Goal: Information Seeking & Learning: Learn about a topic

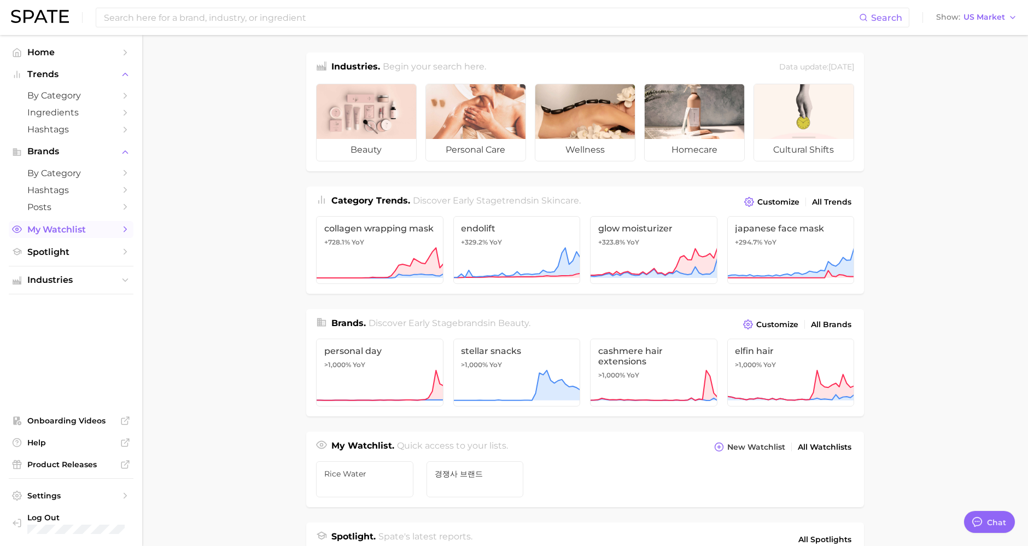
click at [58, 234] on span "My Watchlist" at bounding box center [71, 229] width 88 height 10
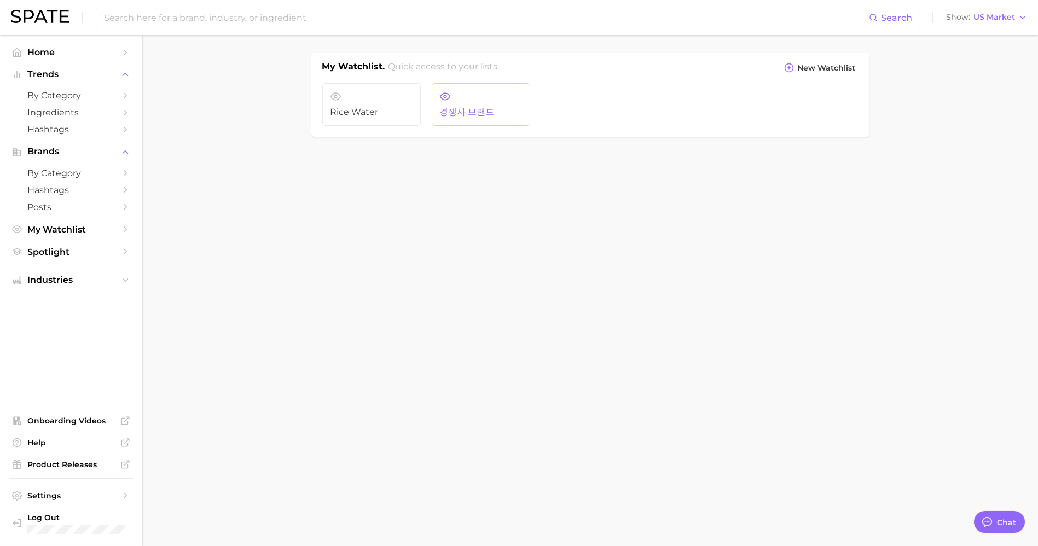
click at [481, 102] on link "경쟁사 브랜드" at bounding box center [481, 104] width 98 height 43
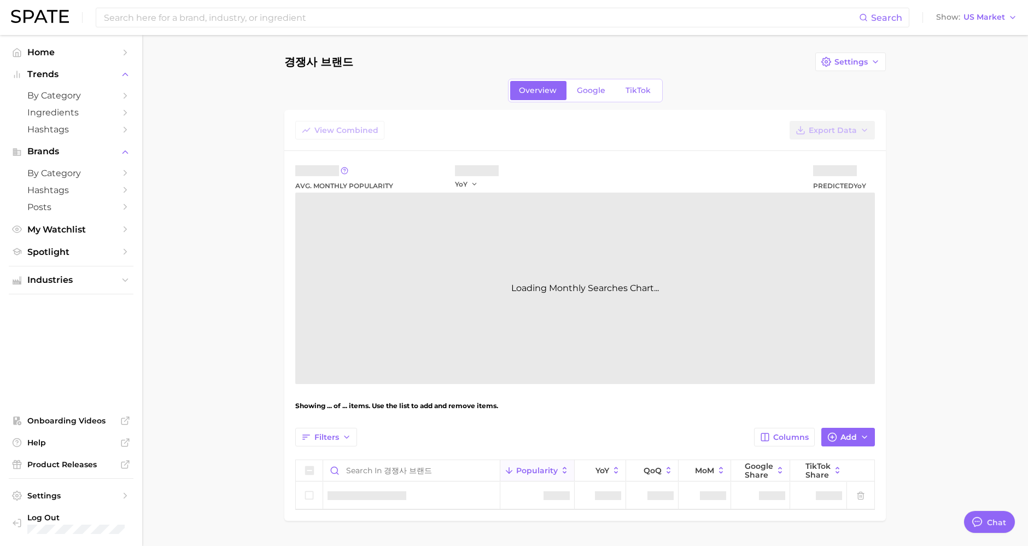
scroll to position [28, 0]
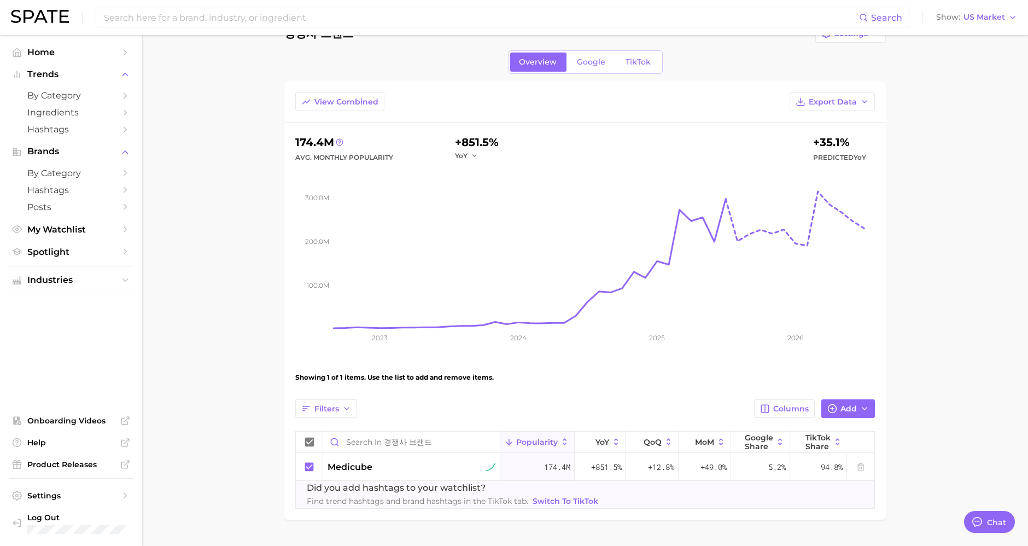
type textarea "x"
click at [192, 17] on input at bounding box center [481, 17] width 757 height 19
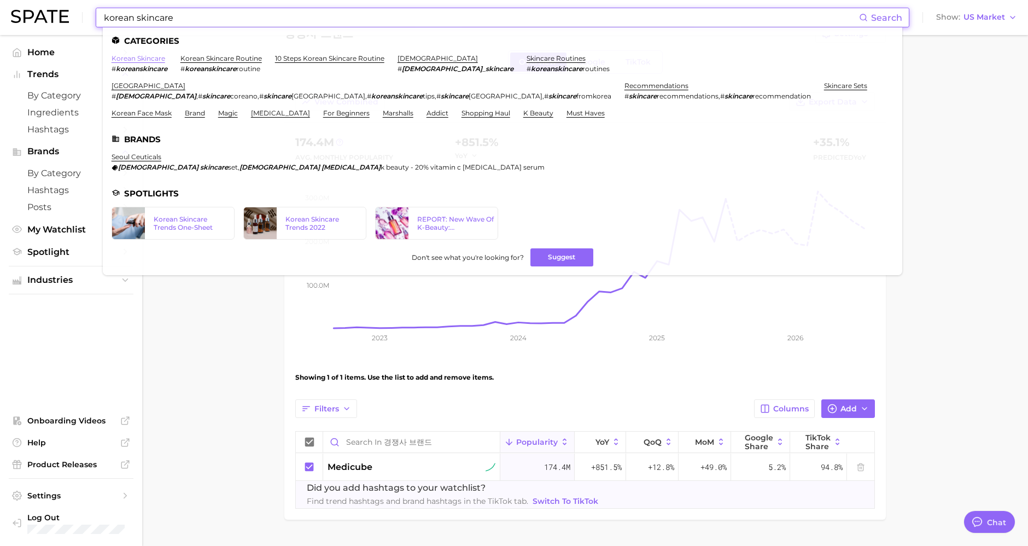
type input "korean skincare"
click at [149, 56] on link "korean skincare" at bounding box center [139, 58] width 54 height 8
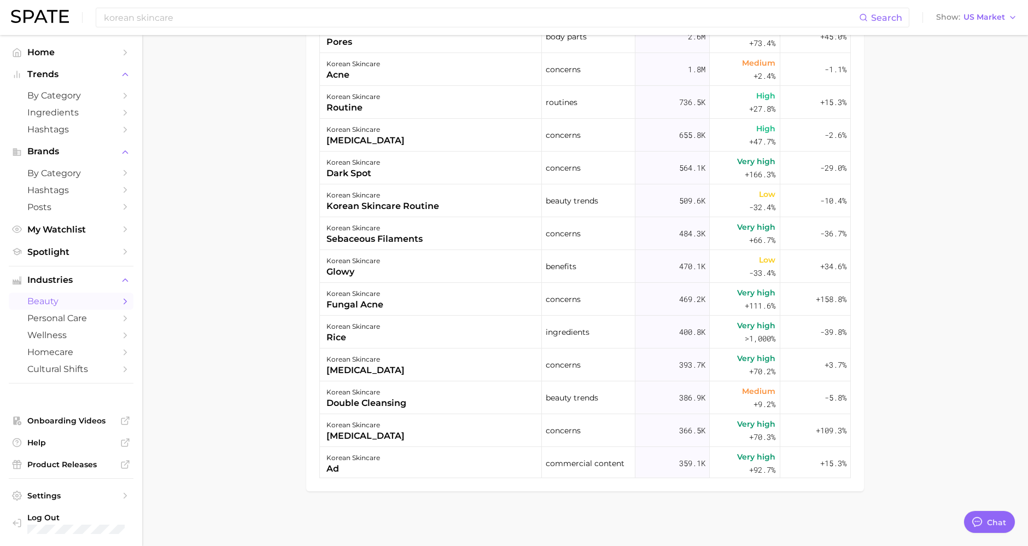
scroll to position [519, 0]
